Goal: Book appointment/travel/reservation

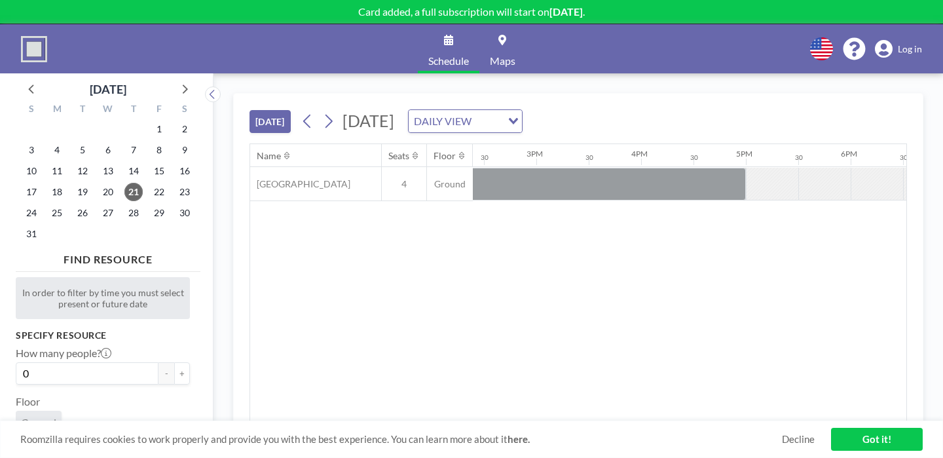
scroll to position [0, 1516]
drag, startPoint x: 447, startPoint y: 157, endPoint x: 668, endPoint y: 162, distance: 221.4
click at [668, 167] on div at bounding box center [214, 184] width 2515 height 34
click at [325, 115] on icon at bounding box center [328, 122] width 7 height 14
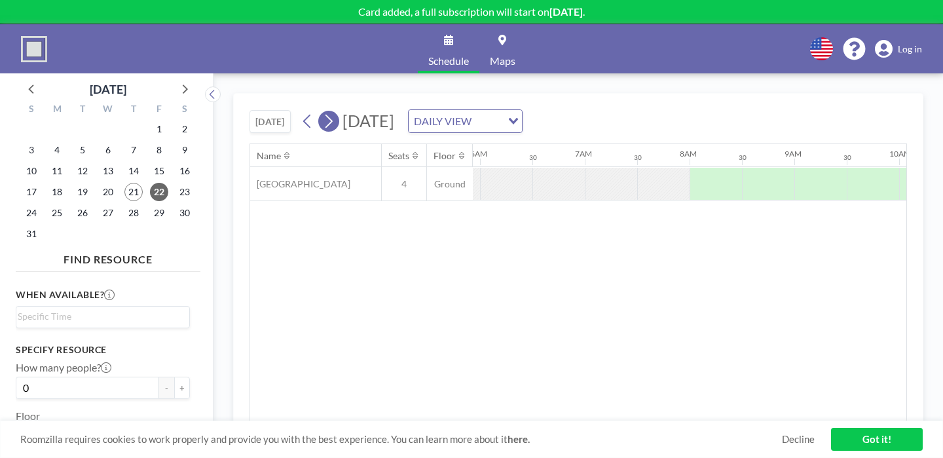
scroll to position [0, 638]
click at [322, 111] on icon at bounding box center [328, 121] width 12 height 20
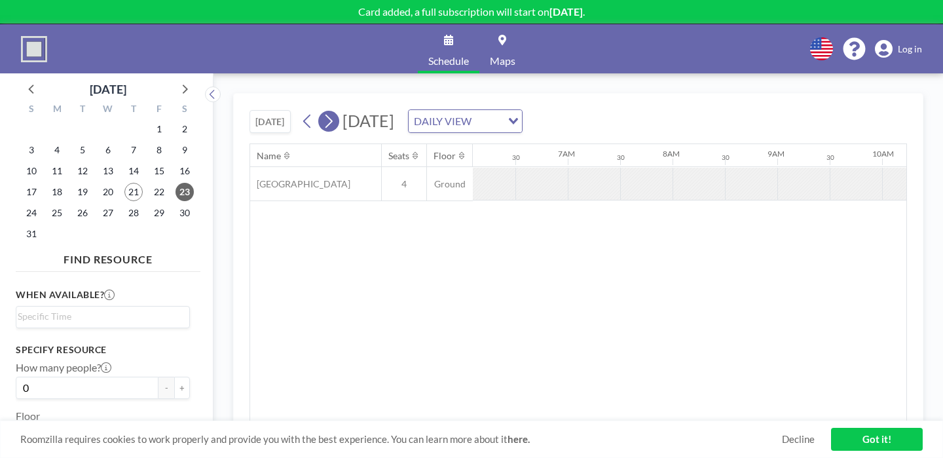
click at [322, 111] on icon at bounding box center [328, 121] width 12 height 20
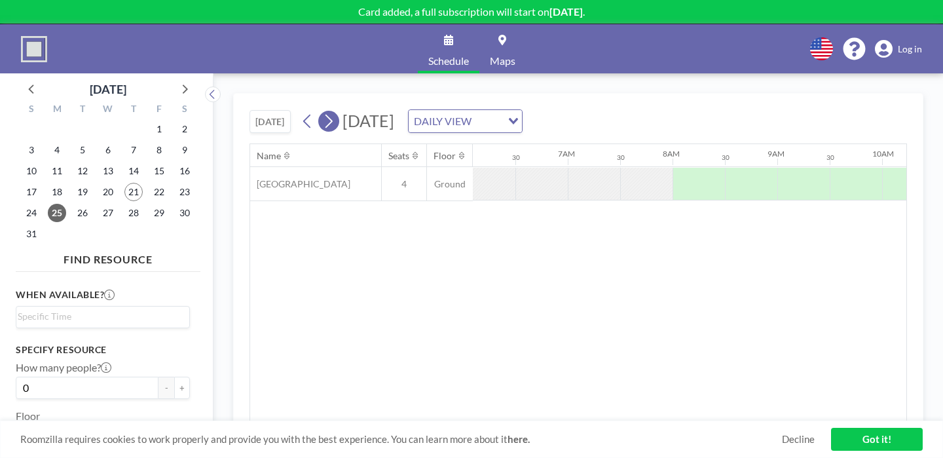
click at [322, 111] on icon at bounding box center [328, 121] width 12 height 20
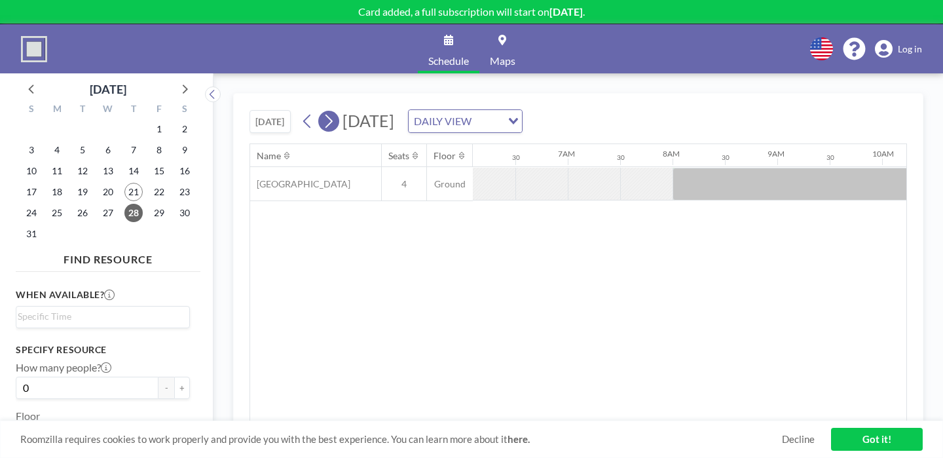
click at [322, 111] on icon at bounding box center [328, 121] width 12 height 20
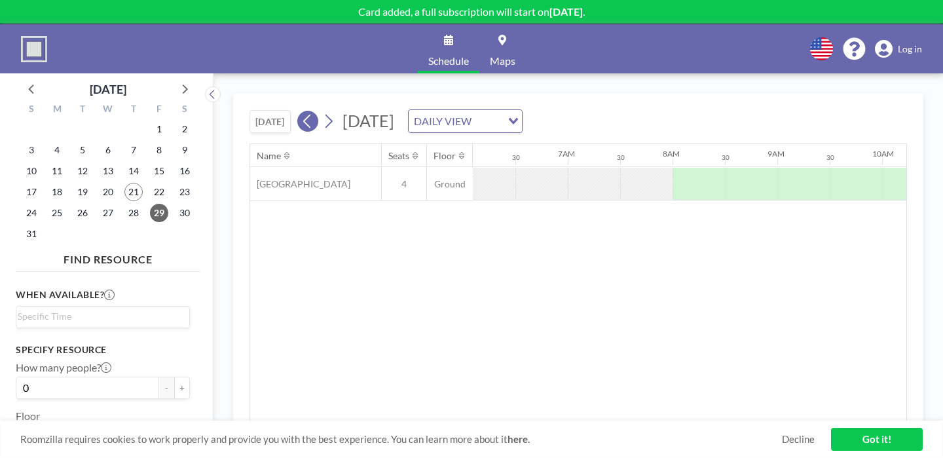
click at [301, 111] on icon at bounding box center [307, 121] width 12 height 20
